Goal: Task Accomplishment & Management: Use online tool/utility

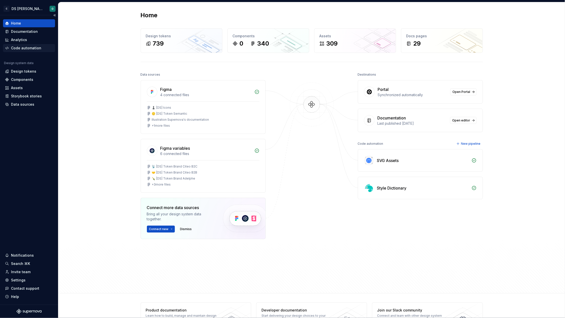
click at [30, 47] on div "Code automation" at bounding box center [26, 48] width 30 height 5
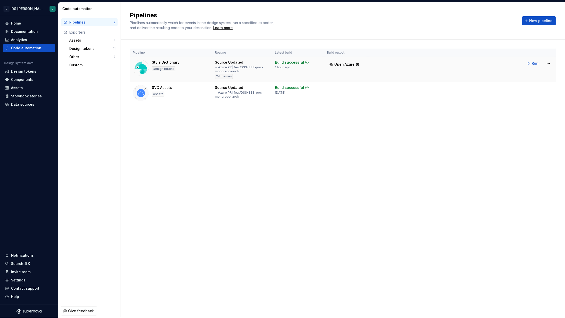
click at [428, 64] on td "Run" at bounding box center [462, 63] width 188 height 13
click at [550, 63] on html "C DS Citeo O Home Documentation Analytics Code automation Design system data De…" at bounding box center [282, 159] width 565 height 318
click at [72, 40] on html "C DS Citeo O Home Documentation Analytics Code automation Design system data De…" at bounding box center [282, 159] width 565 height 318
click at [88, 48] on div "Design tokens" at bounding box center [91, 48] width 44 height 5
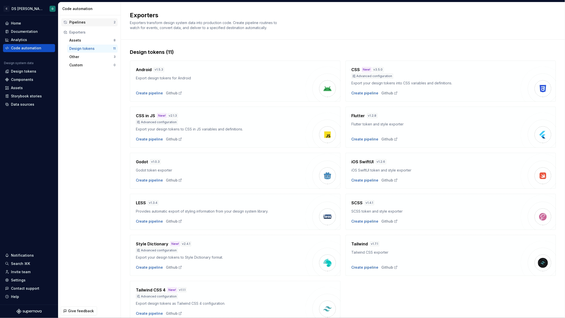
click at [80, 23] on div "Pipelines" at bounding box center [91, 22] width 44 height 5
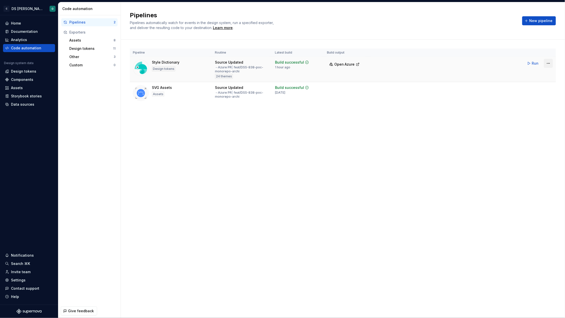
click at [550, 62] on html "C DS Citeo O Home Documentation Analytics Code automation Design system data De…" at bounding box center [282, 159] width 565 height 318
click at [86, 21] on html "C DS Citeo O Home Documentation Analytics Code automation Design system data De…" at bounding box center [282, 159] width 565 height 318
click at [91, 24] on div "Pipelines" at bounding box center [91, 22] width 44 height 5
click at [549, 62] on html "C DS Citeo O Home Documentation Analytics Code automation Design system data De…" at bounding box center [282, 159] width 565 height 318
click at [81, 42] on html "C DS Citeo O Home Documentation Analytics Code automation Design system data De…" at bounding box center [282, 159] width 565 height 318
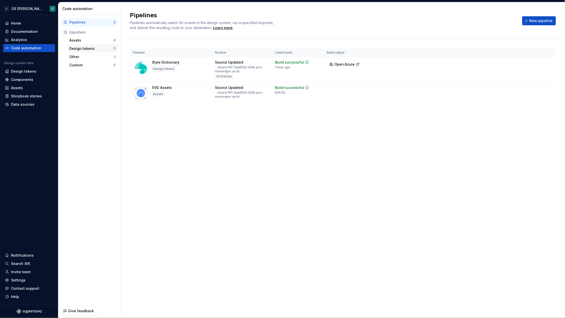
click at [85, 48] on div "Design tokens" at bounding box center [91, 48] width 44 height 5
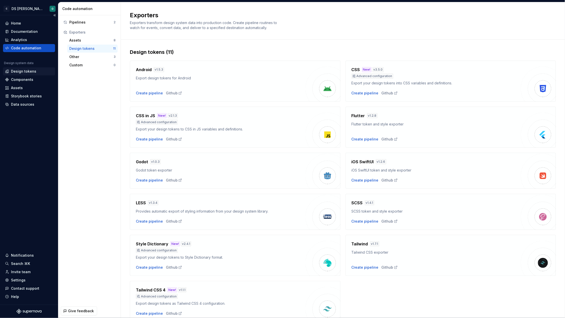
click at [26, 69] on div "Design tokens" at bounding box center [23, 71] width 25 height 5
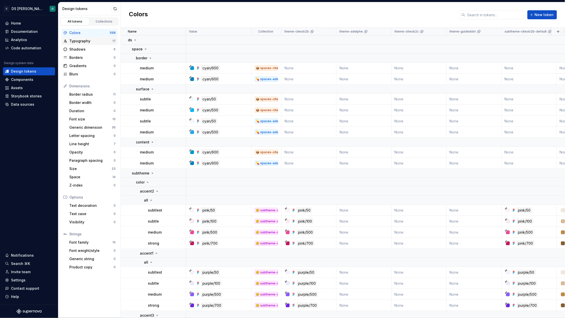
click at [75, 41] on div "Typography" at bounding box center [90, 41] width 43 height 5
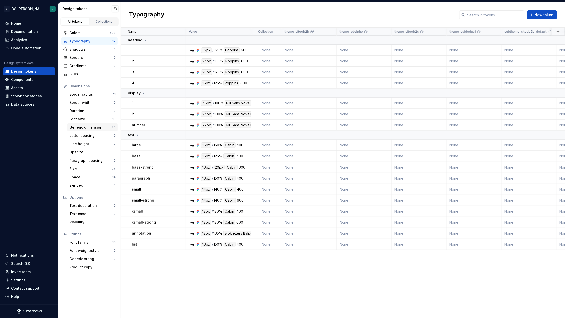
click at [81, 126] on div "Generic dimension" at bounding box center [90, 127] width 42 height 5
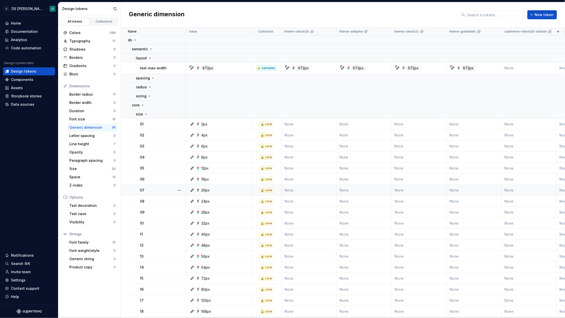
scroll to position [6, 0]
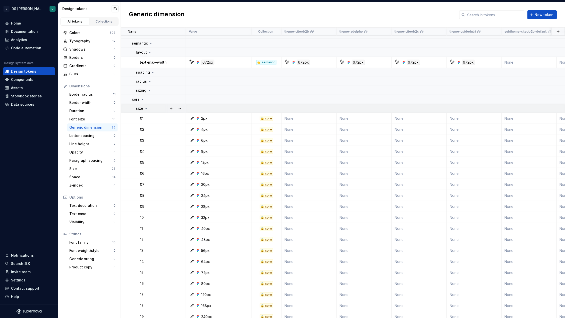
click at [145, 109] on icon at bounding box center [146, 108] width 4 height 4
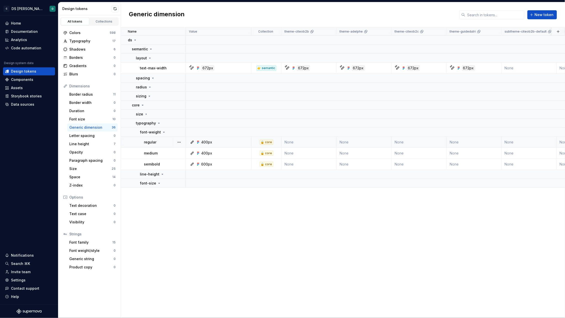
click at [191, 142] on icon at bounding box center [192, 142] width 4 height 4
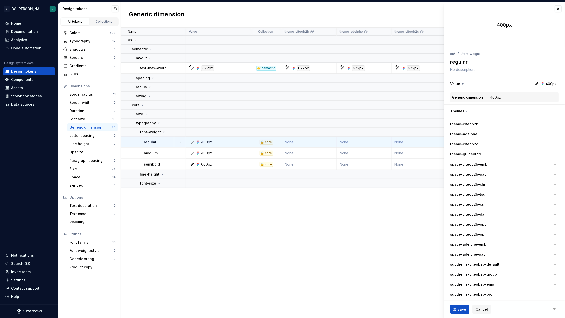
click at [238, 143] on div "400px" at bounding box center [220, 142] width 62 height 5
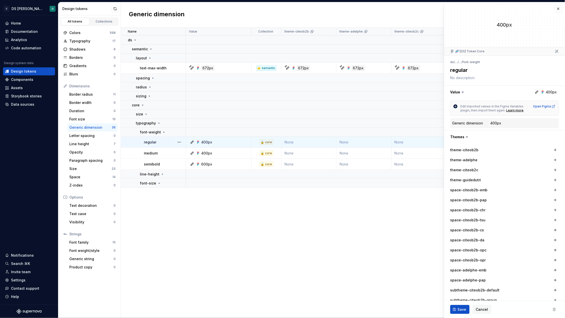
type textarea "*"
click at [550, 93] on button "button" at bounding box center [505, 92] width 121 height 13
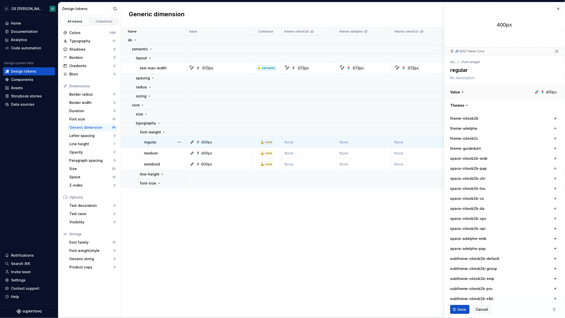
click at [548, 93] on button "button" at bounding box center [505, 92] width 121 height 13
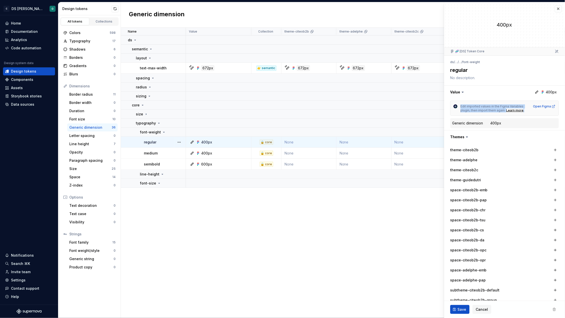
drag, startPoint x: 461, startPoint y: 106, endPoint x: 502, endPoint y: 112, distance: 41.5
click at [502, 112] on div "Edit imported values in the Figma Variables plugin, then import them again. Lea…" at bounding box center [505, 108] width 109 height 15
click at [505, 124] on dd "400px" at bounding box center [524, 123] width 67 height 5
click at [509, 123] on dd "400px" at bounding box center [524, 123] width 67 height 5
click at [547, 93] on button "button" at bounding box center [505, 92] width 121 height 13
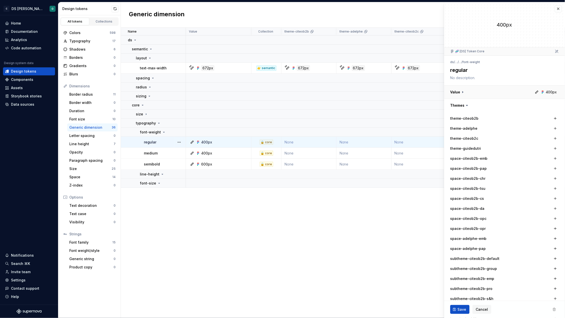
click at [547, 93] on button "button" at bounding box center [505, 92] width 121 height 13
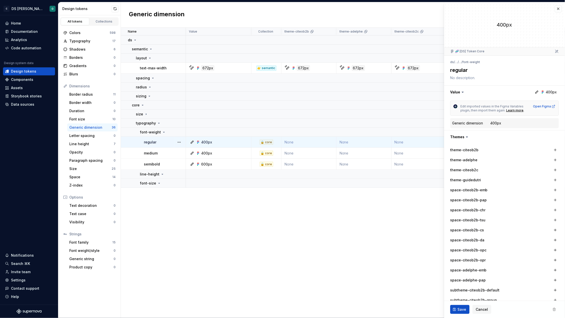
click at [223, 232] on div "Name Value Collection theme-citeob2b theme-adelphe theme-citeob2c theme-guidedu…" at bounding box center [343, 173] width 444 height 290
click at [20, 46] on div "Code automation" at bounding box center [26, 48] width 30 height 5
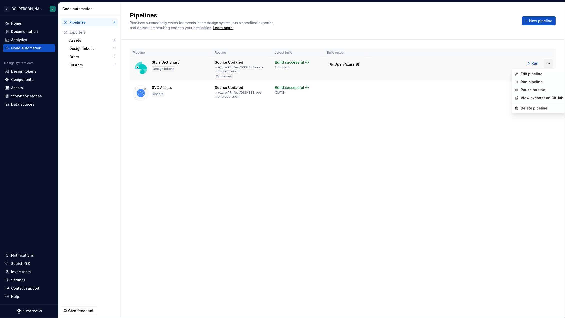
click at [548, 63] on html "C DS Citeo O Home Documentation Analytics Code automation Design system data De…" at bounding box center [282, 159] width 565 height 318
click at [538, 74] on div "Edit pipeline" at bounding box center [542, 74] width 43 height 5
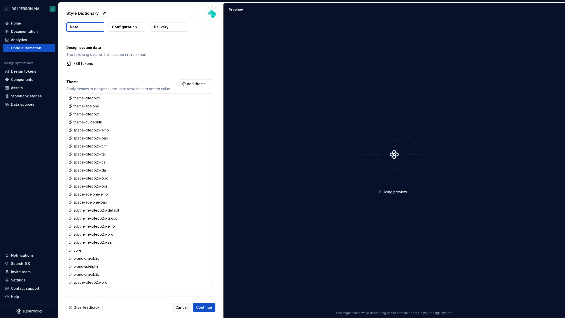
click at [120, 28] on p "Configuration" at bounding box center [124, 27] width 25 height 5
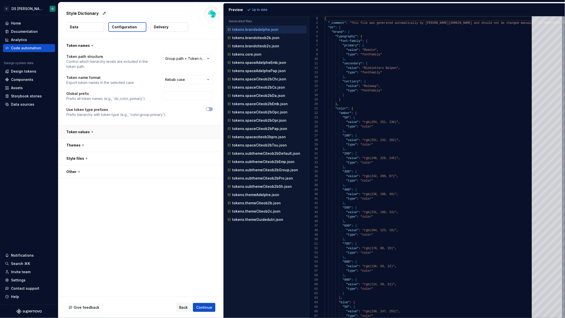
click at [139, 132] on button "button" at bounding box center [139, 131] width 163 height 13
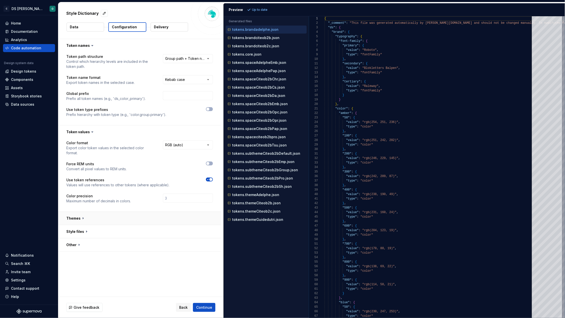
click at [129, 216] on button "button" at bounding box center [139, 218] width 163 height 13
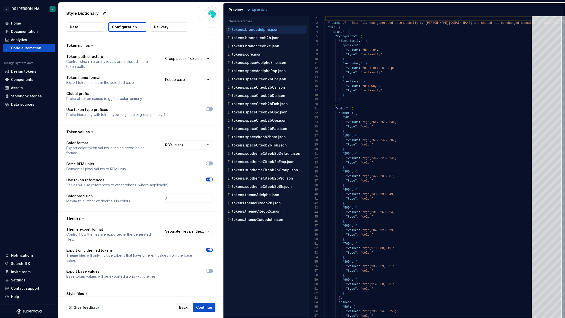
scroll to position [17, 0]
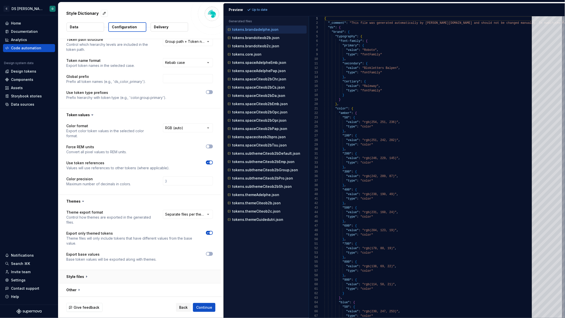
click at [151, 277] on button "button" at bounding box center [139, 276] width 163 height 13
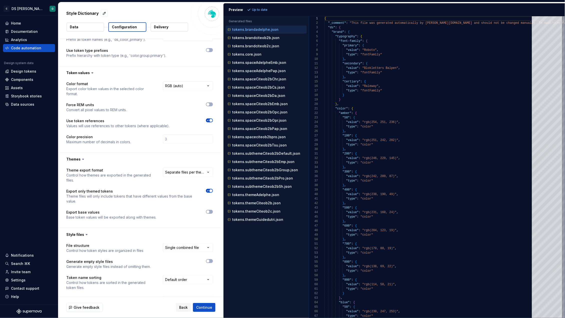
scroll to position [111, 0]
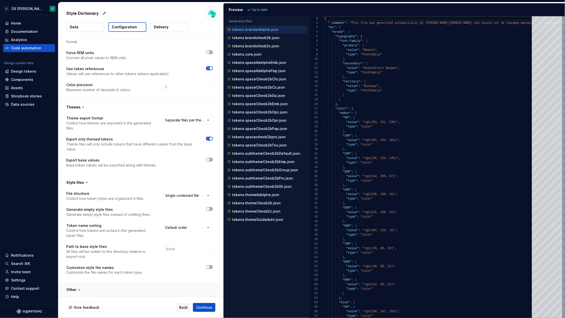
click at [129, 292] on button "button" at bounding box center [139, 289] width 163 height 13
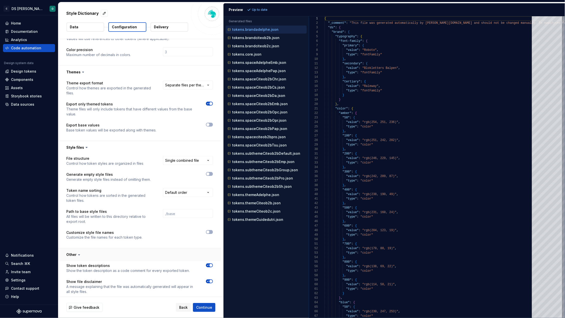
scroll to position [108, 0]
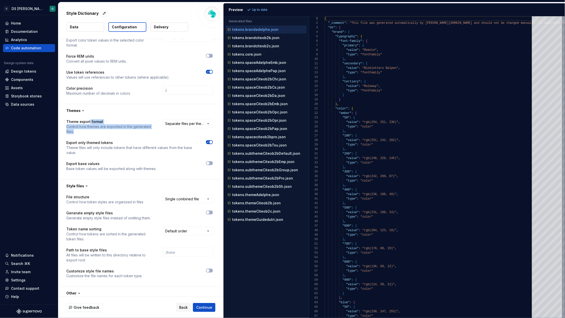
drag, startPoint x: 89, startPoint y: 122, endPoint x: 117, endPoint y: 130, distance: 29.2
click at [117, 130] on div "Theme export format Control how themes are exported in the generated files." at bounding box center [110, 126] width 88 height 15
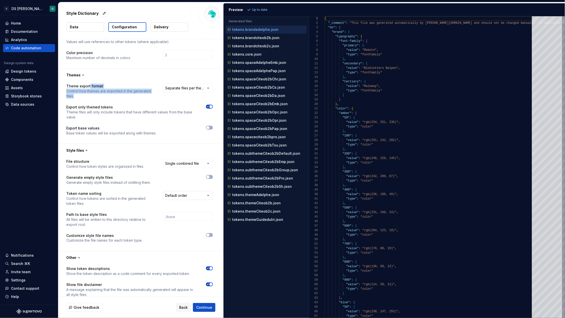
click at [186, 197] on html "**********" at bounding box center [282, 159] width 565 height 318
drag, startPoint x: 86, startPoint y: 204, endPoint x: 64, endPoint y: 194, distance: 23.9
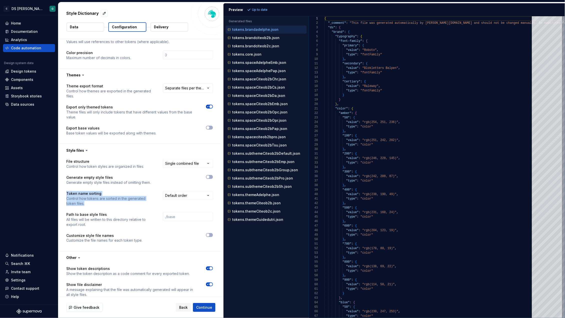
click at [64, 194] on div "**********" at bounding box center [139, 204] width 163 height 94
drag, startPoint x: 65, startPoint y: 193, endPoint x: 93, endPoint y: 205, distance: 30.4
click at [93, 205] on div "**********" at bounding box center [139, 204] width 163 height 94
click at [135, 210] on div "**********" at bounding box center [139, 204] width 147 height 90
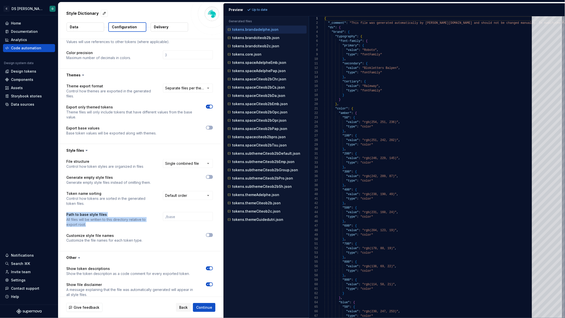
drag, startPoint x: 64, startPoint y: 215, endPoint x: 104, endPoint y: 224, distance: 41.0
click at [104, 224] on div "**********" at bounding box center [139, 204] width 163 height 94
drag, startPoint x: 152, startPoint y: 241, endPoint x: 80, endPoint y: 236, distance: 72.0
click at [80, 236] on div "Customize style file names Customize the file names for each token type." at bounding box center [139, 238] width 147 height 10
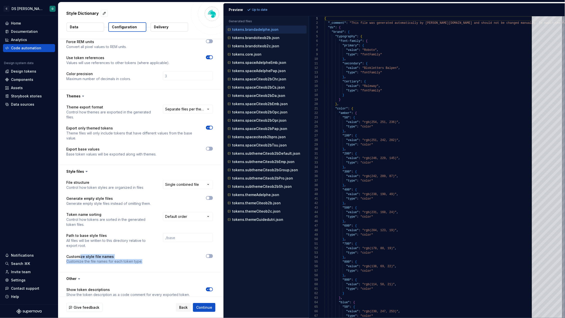
scroll to position [110, 0]
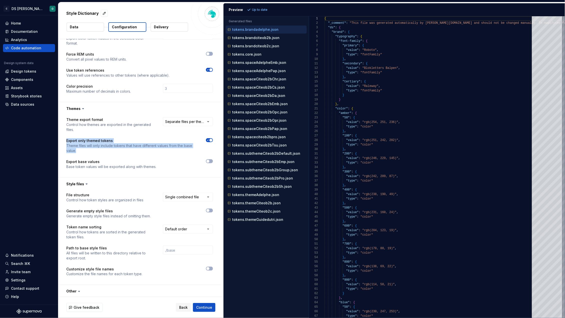
drag, startPoint x: 79, startPoint y: 150, endPoint x: 64, endPoint y: 141, distance: 17.7
click at [64, 141] on div "**********" at bounding box center [139, 146] width 163 height 62
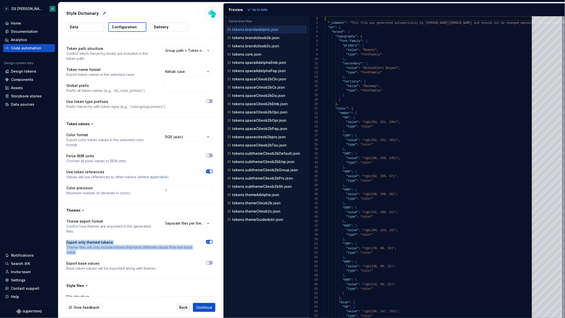
scroll to position [0, 0]
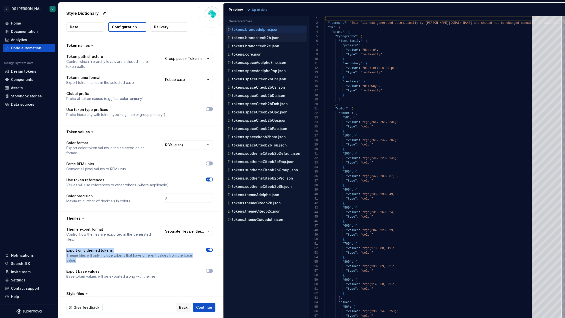
click at [267, 40] on div "tokens.brandciteob2b.json" at bounding box center [267, 37] width 80 height 5
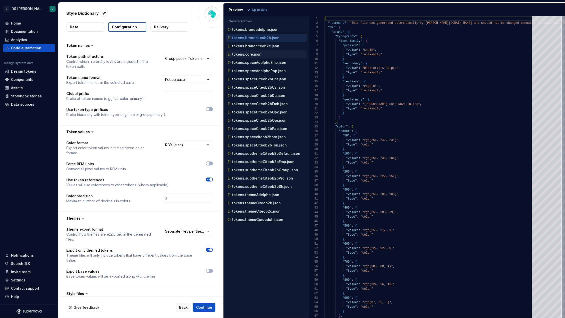
click at [266, 50] on div "tokens.core.json" at bounding box center [266, 54] width 81 height 8
click at [265, 46] on p "tokens.brandciteob2c.json" at bounding box center [255, 46] width 47 height 4
click at [253, 54] on p "tokens.core.json" at bounding box center [246, 54] width 29 height 4
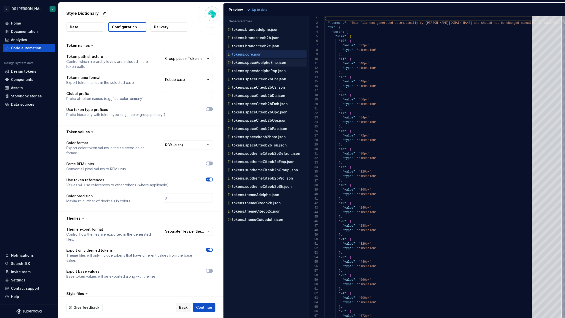
click at [262, 64] on p "tokens.spaceAdelpheEmb.json" at bounding box center [259, 63] width 54 height 4
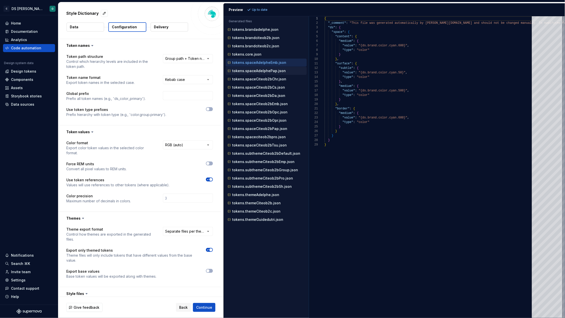
click at [261, 69] on p "tokens.spaceAdelphePap.json" at bounding box center [259, 71] width 54 height 4
click at [260, 63] on p "tokens.spaceAdelpheEmb.json" at bounding box center [259, 63] width 54 height 4
click at [264, 71] on p "tokens.spaceAdelphePap.json" at bounding box center [259, 71] width 54 height 4
click at [268, 79] on p "tokens.spaceCiteob2bChr.json" at bounding box center [259, 79] width 54 height 4
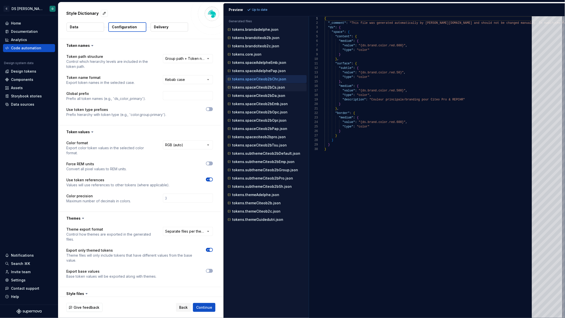
click at [269, 89] on p "tokens.spaceCiteob2bCs.json" at bounding box center [258, 87] width 53 height 4
click at [268, 97] on p "tokens.spaceCiteob2bDa.json" at bounding box center [258, 96] width 53 height 4
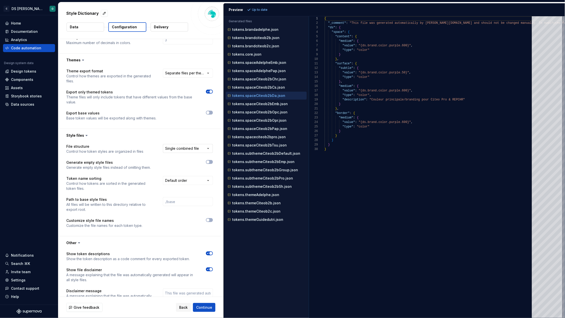
scroll to position [194, 0]
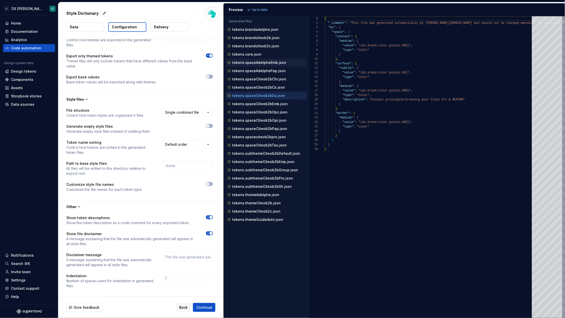
click at [268, 66] on div "tokens.spaceAdelpheEmb.json" at bounding box center [266, 63] width 81 height 8
click at [253, 71] on p "tokens.spaceAdelphePap.json" at bounding box center [259, 71] width 54 height 4
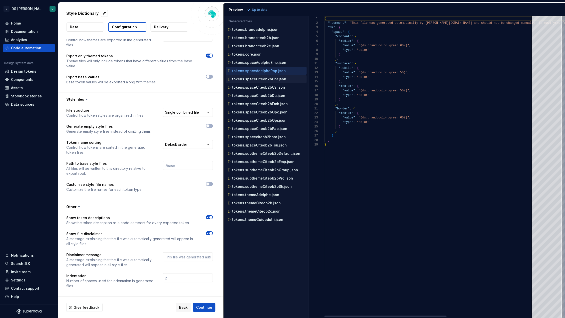
click at [265, 81] on div "tokens.spaceCiteob2bChr.json" at bounding box center [267, 79] width 80 height 5
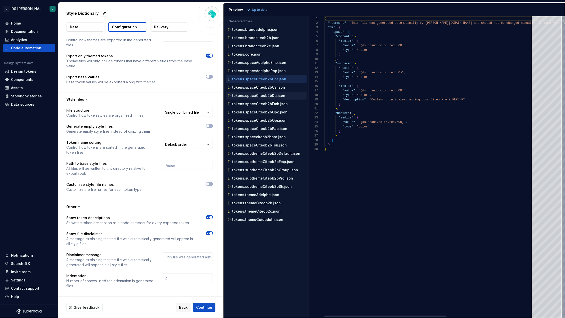
click at [266, 93] on div "tokens.spaceCiteob2bDa.json" at bounding box center [266, 96] width 81 height 8
click at [264, 86] on p "tokens.spaceCiteob2bCs.json" at bounding box center [258, 87] width 53 height 4
click at [264, 96] on p "tokens.spaceCiteob2bDa.json" at bounding box center [258, 96] width 53 height 4
click at [262, 105] on p "tokens.spaceCiteob2bEmb.json" at bounding box center [260, 104] width 56 height 4
click at [263, 113] on p "tokens.spaceCiteob2bOpc.json" at bounding box center [259, 112] width 55 height 4
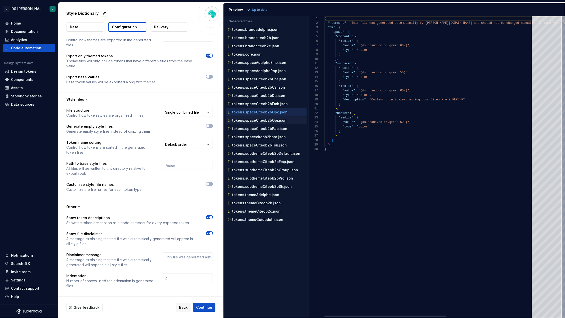
click at [266, 119] on p "tokens.spaceCiteob2bOpr.json" at bounding box center [259, 120] width 54 height 4
click at [268, 130] on p "tokens.spaceCiteob2bPap.json" at bounding box center [259, 129] width 55 height 4
click at [272, 139] on p "tokens.spaceciteob2bpro.json" at bounding box center [259, 137] width 54 height 4
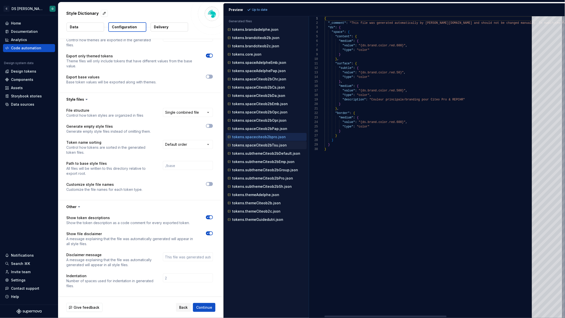
click at [271, 146] on p "tokens.spaceCiteob2bTsu.json" at bounding box center [259, 145] width 55 height 4
click at [272, 155] on p "tokens.subthemeCiteob2bDefault.json" at bounding box center [266, 153] width 68 height 4
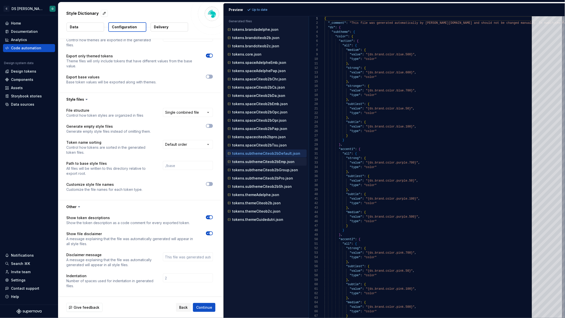
click at [272, 163] on p "tokens.subthemeCiteob2bEmp.json" at bounding box center [263, 162] width 62 height 4
click at [247, 28] on p "tokens.brandadelphe.json" at bounding box center [255, 30] width 46 height 4
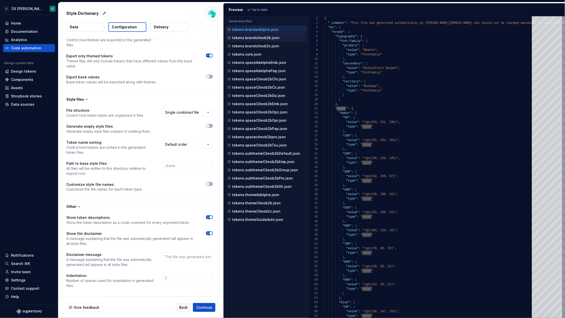
click at [257, 37] on p "tokens.brandciteob2b.json" at bounding box center [255, 38] width 47 height 4
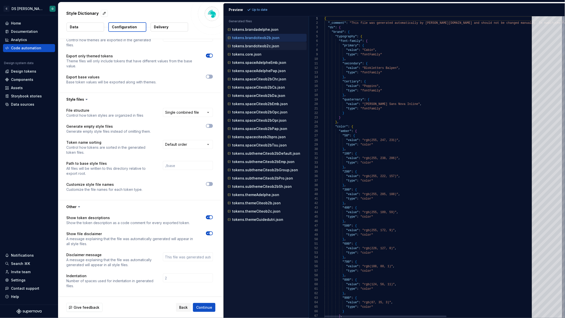
click at [257, 45] on p "tokens.brandciteob2c.json" at bounding box center [255, 46] width 47 height 4
click at [254, 53] on p "tokens.core.json" at bounding box center [246, 54] width 29 height 4
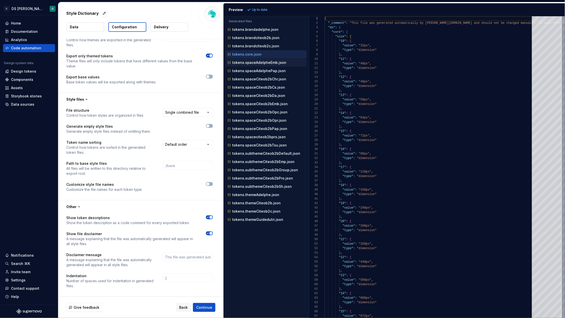
click at [257, 63] on p "tokens.spaceAdelpheEmb.json" at bounding box center [259, 63] width 54 height 4
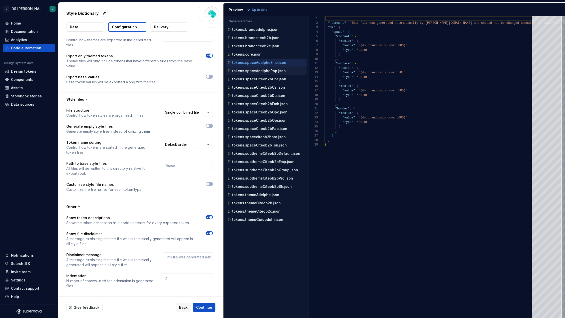
click at [261, 71] on p "tokens.spaceAdelphePap.json" at bounding box center [259, 71] width 54 height 4
click at [261, 78] on p "tokens.spaceCiteob2bChr.json" at bounding box center [259, 79] width 54 height 4
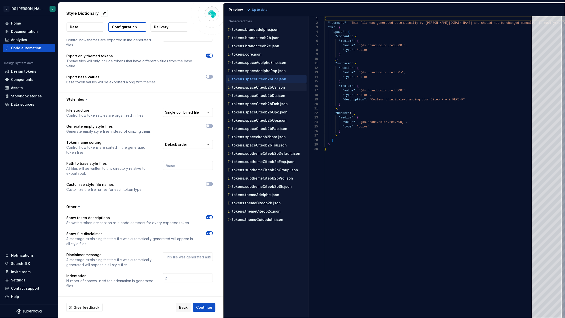
click at [263, 89] on p "tokens.spaceCiteob2bCs.json" at bounding box center [258, 87] width 53 height 4
click at [264, 97] on p "tokens.spaceCiteob2bDa.json" at bounding box center [258, 96] width 53 height 4
click at [270, 107] on div "tokens.spaceCiteob2bEmb.json" at bounding box center [266, 104] width 81 height 8
click at [268, 113] on p "tokens.spaceCiteob2bOpc.json" at bounding box center [259, 112] width 55 height 4
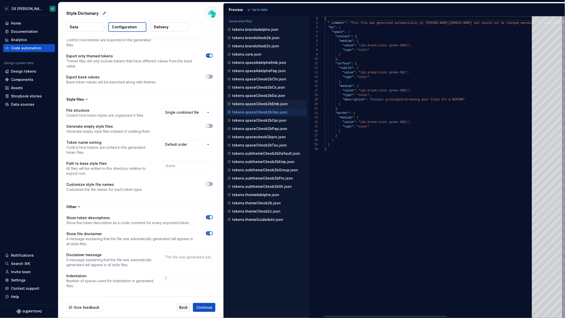
click at [270, 103] on p "tokens.spaceCiteob2bEmb.json" at bounding box center [260, 104] width 56 height 4
click at [267, 115] on div "tokens.spaceCiteob2bOpc.json" at bounding box center [267, 112] width 80 height 5
click at [265, 121] on p "tokens.spaceCiteob2bOpr.json" at bounding box center [259, 120] width 54 height 4
click at [271, 130] on p "tokens.spaceCiteob2bPap.json" at bounding box center [259, 129] width 55 height 4
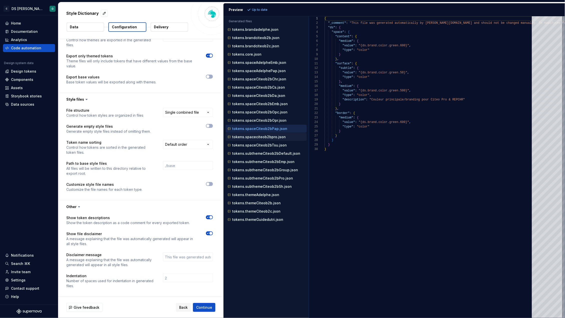
click at [273, 134] on div "tokens.spaceciteob2bpro.json" at bounding box center [266, 137] width 81 height 8
click at [273, 137] on p "tokens.spaceciteob2bpro.json" at bounding box center [259, 137] width 54 height 4
click at [274, 147] on p "tokens.spaceCiteob2bTsu.json" at bounding box center [259, 145] width 55 height 4
click at [281, 155] on p "tokens.subthemeCiteob2bDefault.json" at bounding box center [266, 153] width 68 height 4
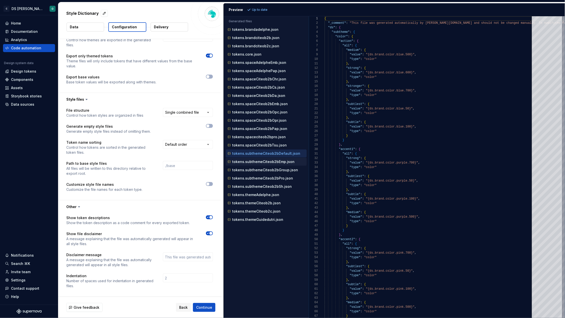
click at [278, 162] on p "tokens.subthemeCiteob2bEmp.json" at bounding box center [263, 162] width 62 height 4
click at [275, 168] on div "tokens.subthemeCiteob2bGroup.json" at bounding box center [267, 169] width 80 height 5
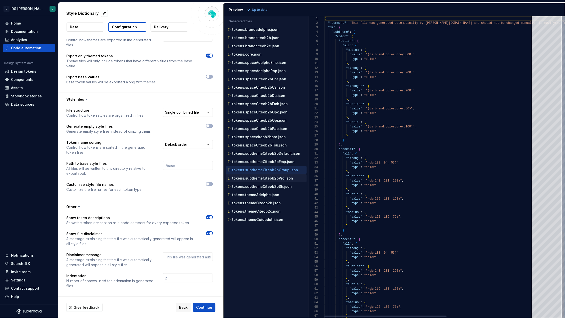
click at [273, 178] on p "tokens.subthemeCiteob2bPro.json" at bounding box center [262, 178] width 61 height 4
click at [273, 188] on p "tokens.subthemeCiteob2bSh.json" at bounding box center [262, 187] width 60 height 4
click at [269, 197] on p "tokens.themeAdelphe.json" at bounding box center [255, 195] width 47 height 4
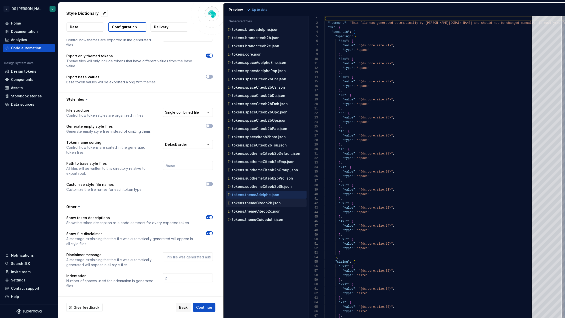
click at [268, 206] on div "tokens.themeCiteob2b.json" at bounding box center [267, 203] width 80 height 5
click at [267, 213] on p "tokens.themeCiteob2c.json" at bounding box center [256, 211] width 48 height 4
click at [266, 222] on p "tokens.themeGuidedutri.json" at bounding box center [257, 220] width 51 height 4
click at [260, 29] on p "tokens.brandadelphe.json" at bounding box center [255, 30] width 46 height 4
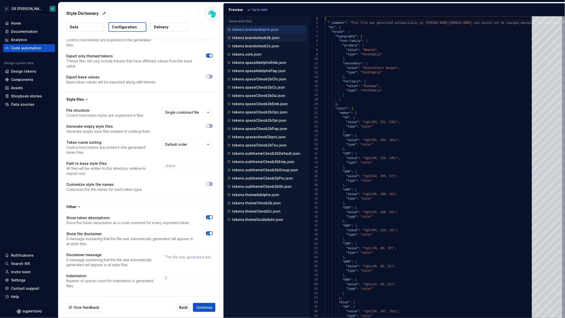
click at [252, 39] on p "tokens.brandciteob2b.json" at bounding box center [255, 38] width 47 height 4
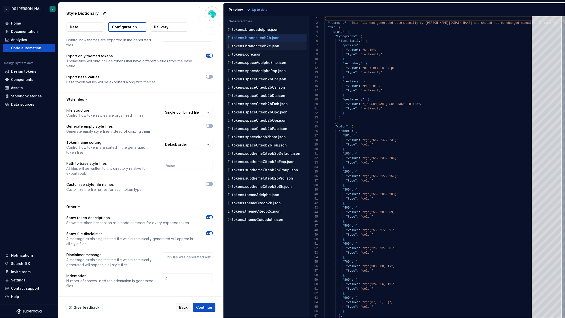
click at [252, 45] on p "tokens.brandciteob2c.json" at bounding box center [255, 46] width 47 height 4
click at [253, 55] on p "tokens.core.json" at bounding box center [246, 54] width 29 height 4
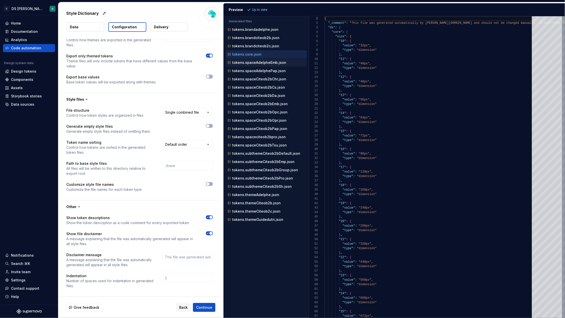
click at [258, 65] on div "tokens.spaceAdelpheEmb.json" at bounding box center [267, 62] width 80 height 5
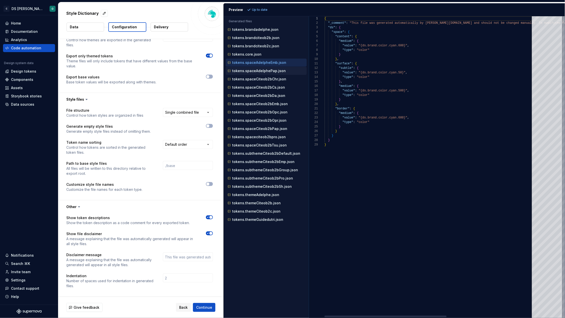
click at [258, 71] on p "tokens.spaceAdelphePap.json" at bounding box center [259, 71] width 54 height 4
click at [256, 81] on p "tokens.spaceCiteob2bChr.json" at bounding box center [259, 79] width 54 height 4
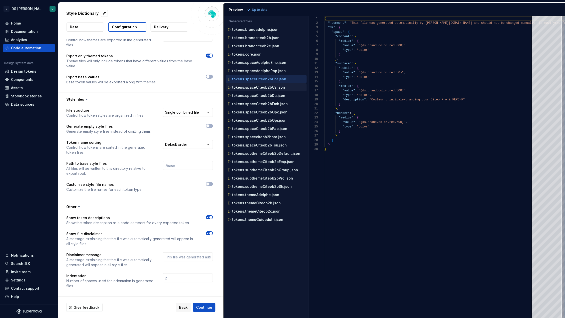
click at [257, 87] on p "tokens.spaceCiteob2bCs.json" at bounding box center [258, 87] width 53 height 4
click at [266, 95] on p "tokens.spaceCiteob2bDa.json" at bounding box center [258, 96] width 53 height 4
click at [267, 106] on p "tokens.spaceCiteob2bEmb.json" at bounding box center [260, 104] width 56 height 4
type textarea "**********"
click at [24, 139] on div "Home Documentation Analytics Code automation Design system data Design tokens C…" at bounding box center [29, 159] width 58 height 289
